Goal: Information Seeking & Learning: Find specific fact

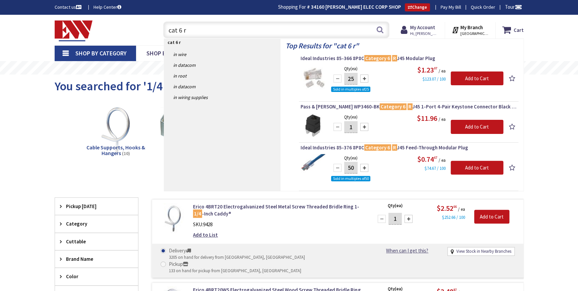
click at [145, 27] on div "Toggle Nav cat 6 r cat 6 r Search Cart My Cart Close" at bounding box center [289, 30] width 479 height 22
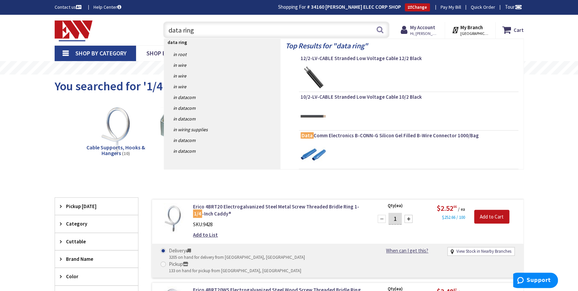
type input "data rings"
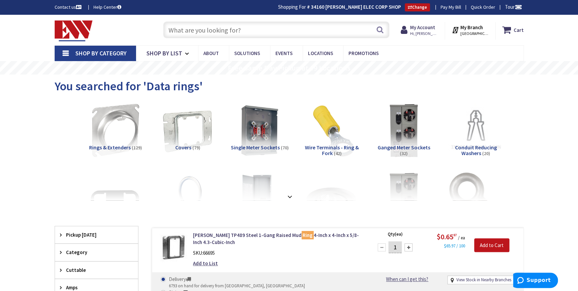
click at [230, 32] on input "text" at bounding box center [276, 29] width 226 height 17
type input "plastic data ring"
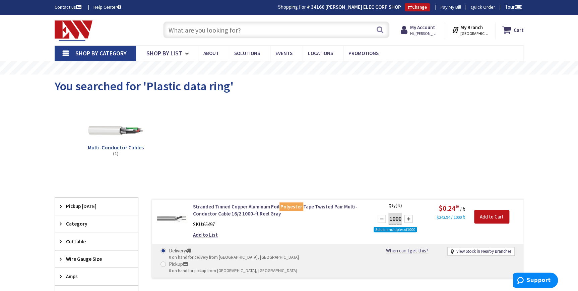
click at [191, 33] on input "text" at bounding box center [276, 29] width 226 height 17
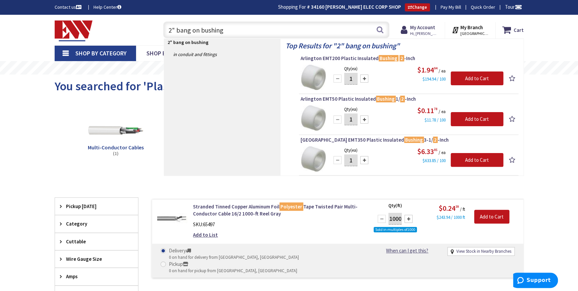
type input "2" bang on bushing"
